Goal: Information Seeking & Learning: Compare options

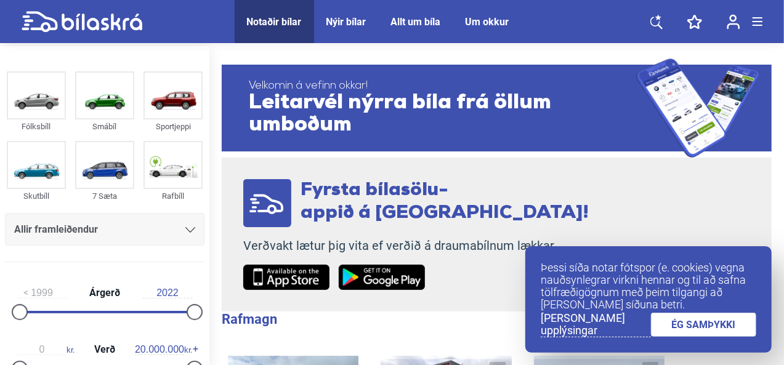
click at [712, 327] on link "ÉG SAMÞYKKI" at bounding box center [704, 325] width 106 height 24
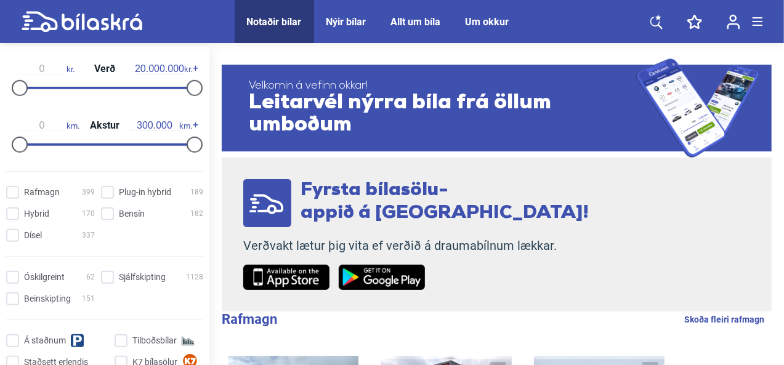
scroll to position [308, 0]
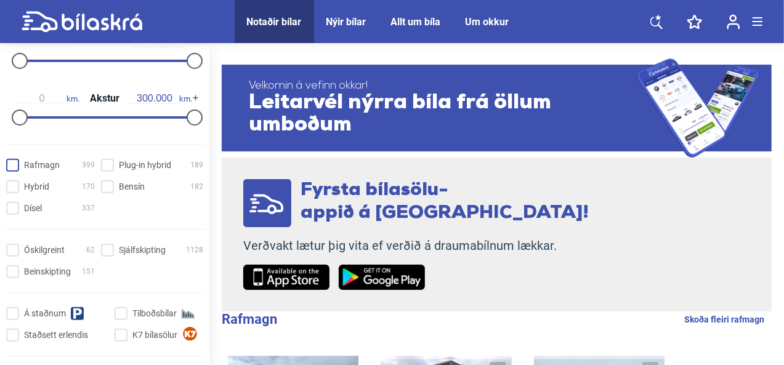
click at [17, 159] on input "Rafmagn 399" at bounding box center [52, 165] width 89 height 13
checkbox input "true"
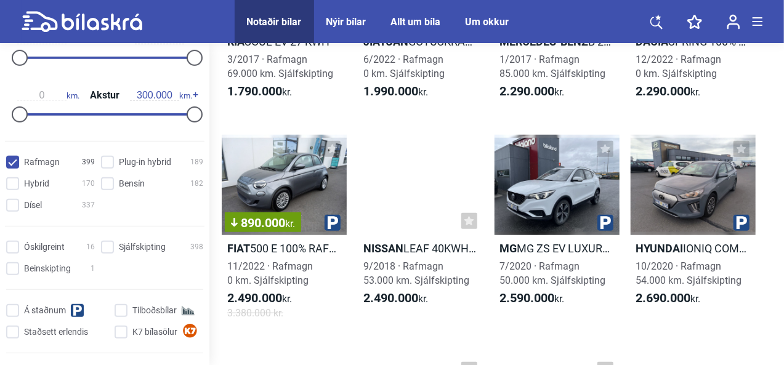
scroll to position [431, 0]
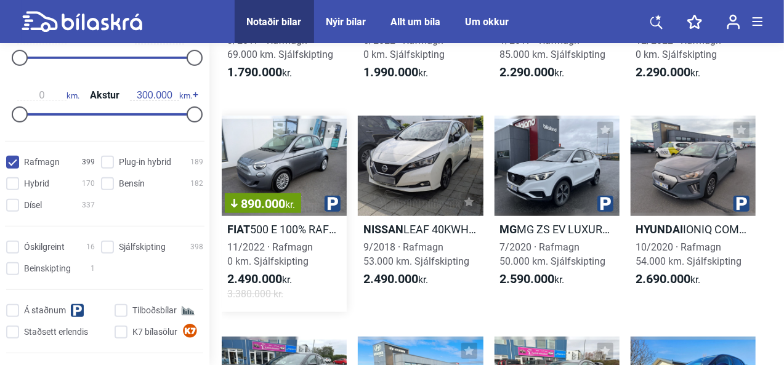
click at [292, 171] on div "890.000 kr." at bounding box center [284, 166] width 125 height 100
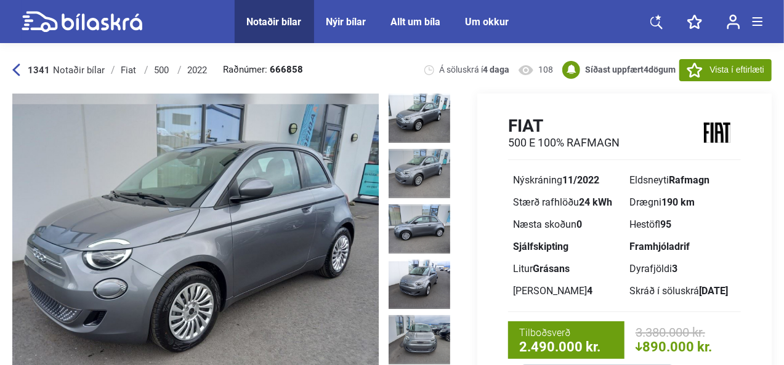
click at [413, 171] on img at bounding box center [420, 173] width 62 height 49
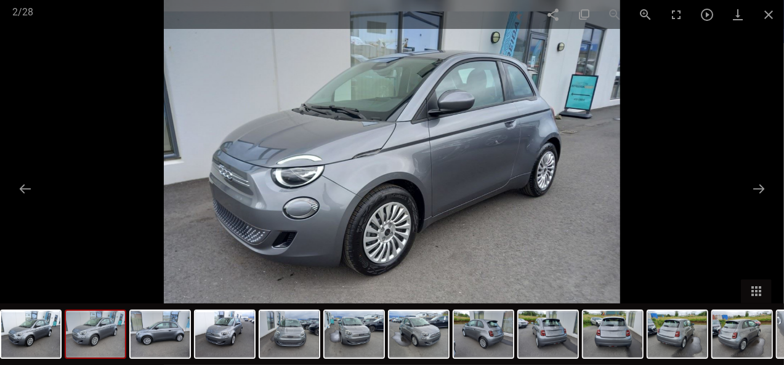
click at [147, 93] on div at bounding box center [392, 182] width 784 height 365
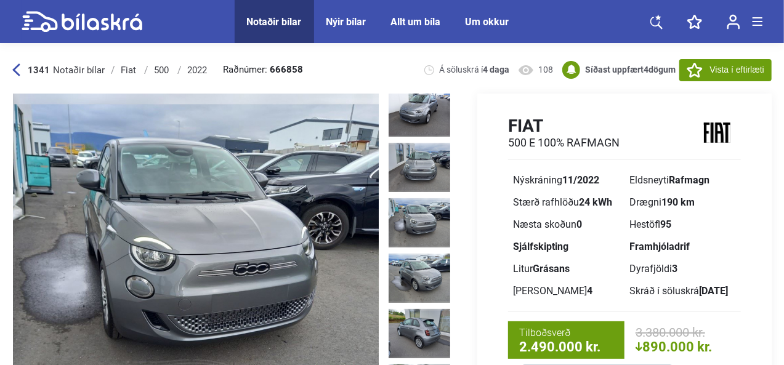
scroll to position [185, 0]
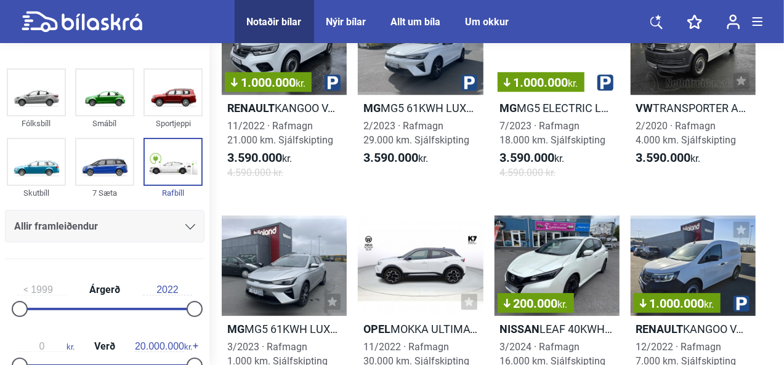
scroll to position [4064, 0]
